Goal: Task Accomplishment & Management: Manage account settings

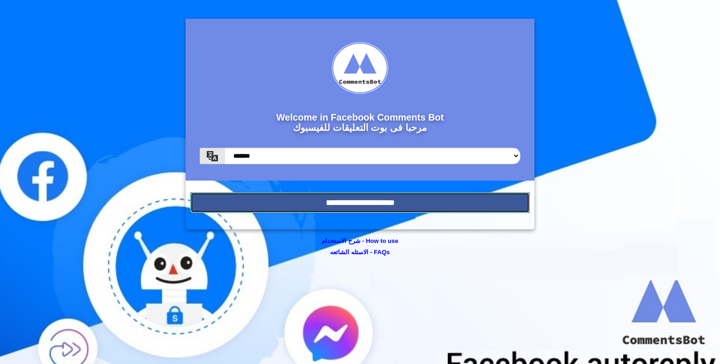
click at [363, 201] on input "**********" at bounding box center [359, 202] width 339 height 21
